Goal: Task Accomplishment & Management: Use online tool/utility

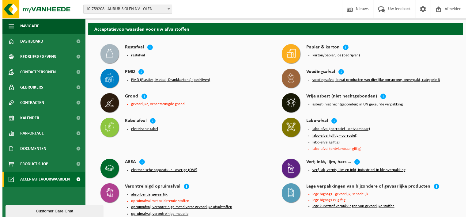
scroll to position [20, 0]
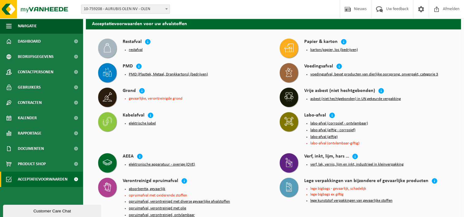
click at [341, 200] on button "lege kunststof verpakkingen van gevaarlijke stoffen" at bounding box center [351, 200] width 82 height 5
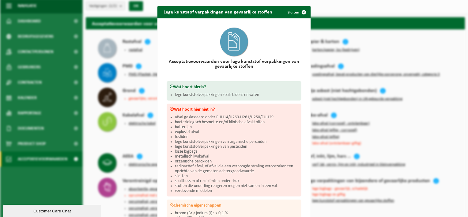
click at [289, 55] on div at bounding box center [234, 42] width 135 height 35
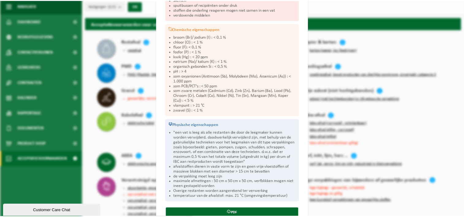
scroll to position [184, 0]
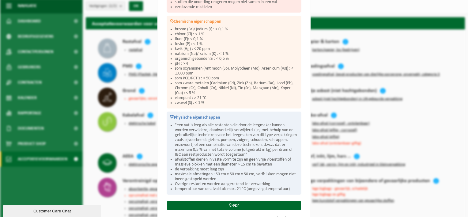
click at [387, 36] on div "Lege kunststof verpakkingen van gevaarlijke stoffen Sluiten Acceptatievoorwaard…" at bounding box center [234, 108] width 468 height 217
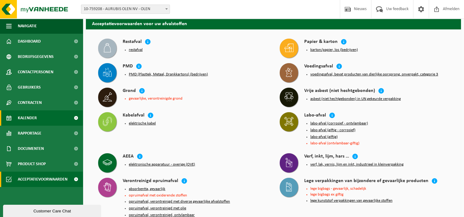
click at [54, 112] on link "Kalender" at bounding box center [41, 117] width 83 height 15
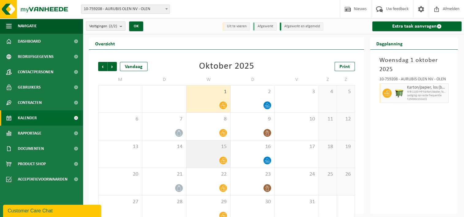
click at [196, 151] on div "15" at bounding box center [208, 153] width 44 height 27
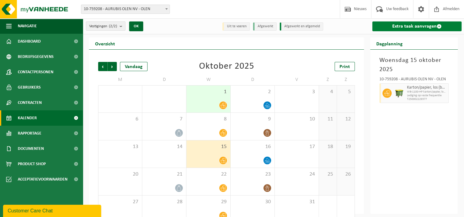
click at [423, 22] on link "Extra taak aanvragen" at bounding box center [416, 26] width 89 height 10
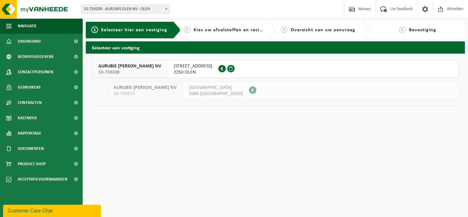
click at [174, 68] on span "WATERTORENSTRAAT 35" at bounding box center [193, 66] width 39 height 6
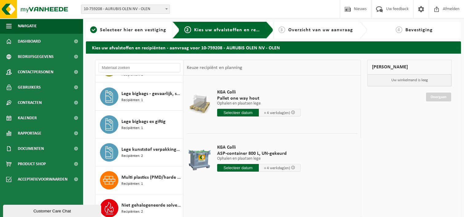
scroll to position [341, 0]
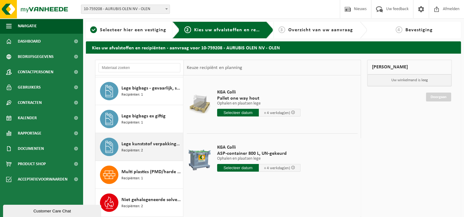
click at [140, 152] on span "Recipiënten: 2" at bounding box center [131, 151] width 21 height 6
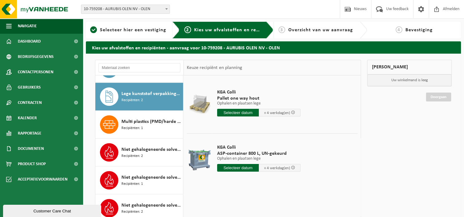
scroll to position [402, 0]
